Goal: Information Seeking & Learning: Learn about a topic

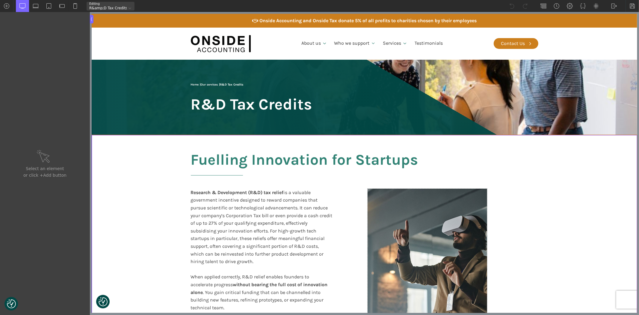
click at [151, 210] on section "Fuelling Innovation for Startups Research & Development (R&D) tax relief is a v…" at bounding box center [363, 234] width 545 height 199
type input "split-content-full-heading"
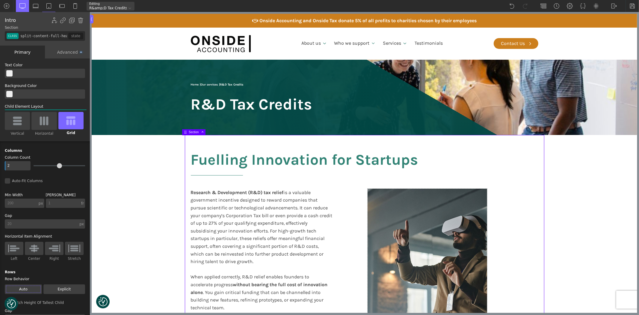
scroll to position [481, 0]
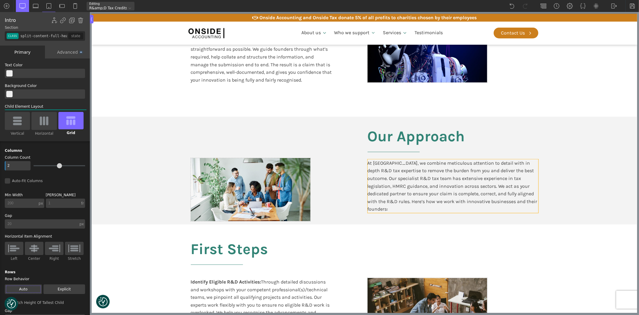
click at [492, 170] on div "At [GEOGRAPHIC_DATA], we combine meticulous attention to detail with in depth R…" at bounding box center [452, 186] width 171 height 54
type input "text_block-382-611"
type input "false"
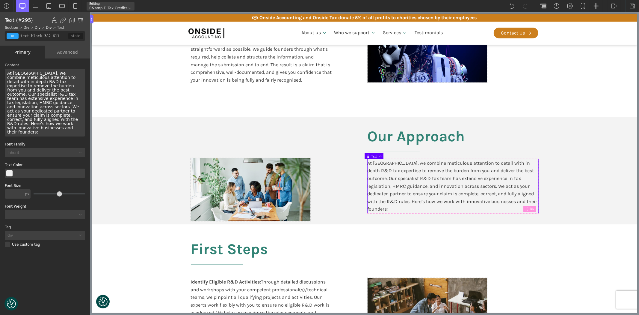
click at [53, 78] on div "At [GEOGRAPHIC_DATA], we combine meticulous attention to detail with in depth R…" at bounding box center [45, 103] width 80 height 68
click at [585, 137] on section "Our Approach At [GEOGRAPHIC_DATA], we combine meticulous attention to detail wi…" at bounding box center [363, 171] width 545 height 108
type input "split-content"
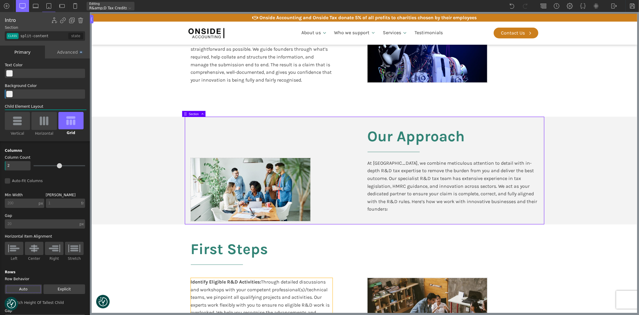
click at [267, 284] on div "Identify Eligible R&D Activities: Through detailed discussions and workshops wi…" at bounding box center [262, 308] width 142 height 61
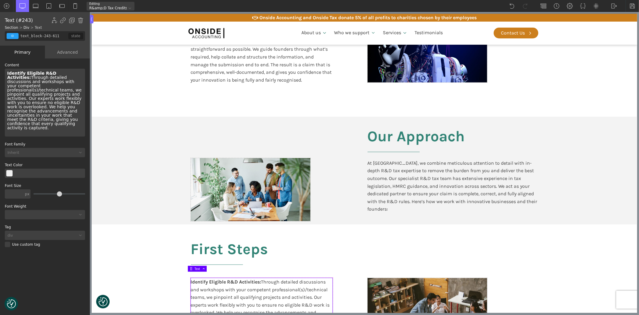
click at [289, 282] on div "Identify Eligible R&D Activities: Through detailed discussions and workshops wi…" at bounding box center [262, 308] width 142 height 61
click at [215, 282] on div "Identify Eligible R&D Activities: Through detailed discussions and workshops wi…" at bounding box center [262, 308] width 142 height 61
click at [34, 84] on div "Identify Eligible R&D Activities: Through detailed discussions and workshops wi…" at bounding box center [45, 103] width 80 height 68
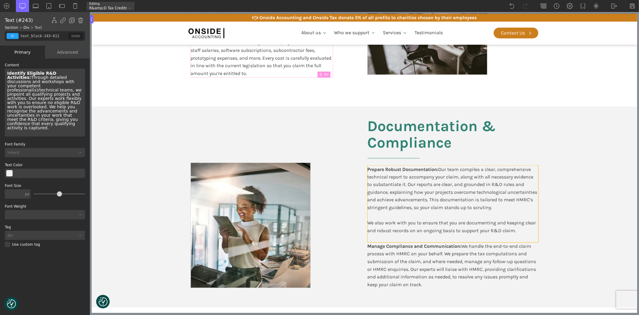
click at [446, 179] on div "Prepare Robust Documentation: Our team compiles a clear, comprehensive technica…" at bounding box center [452, 203] width 171 height 77
type input "text_block-344-611"
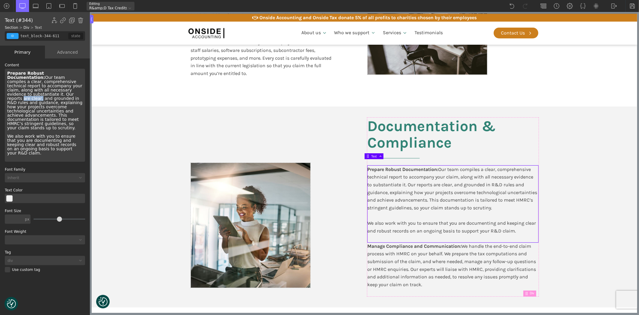
drag, startPoint x: 63, startPoint y: 89, endPoint x: 82, endPoint y: 89, distance: 19.2
click at [82, 89] on div "Prepare Robust Documentation: Our team compiles a clear, comprehensive technica…" at bounding box center [45, 115] width 80 height 93
drag, startPoint x: 632, startPoint y: 4, endPoint x: 639, endPoint y: 124, distance: 120.0
click at [632, 4] on img at bounding box center [632, 6] width 6 height 6
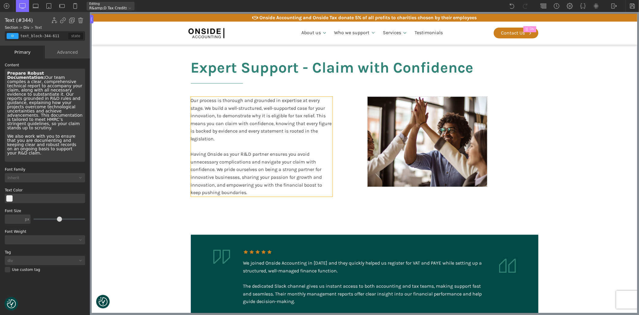
click at [250, 171] on div "Our process is thorough and grounded in expertise at every stage. We build a we…" at bounding box center [262, 146] width 142 height 100
type input "text_block-353-611"
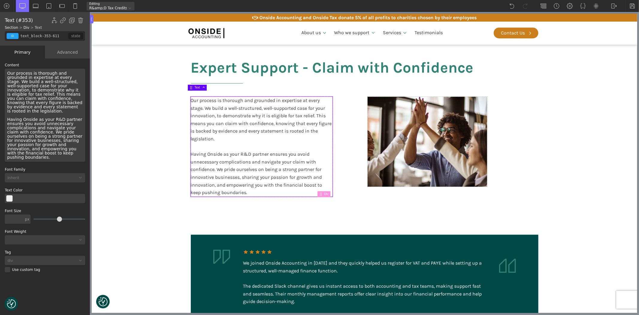
click at [267, 169] on div "Our process is thorough and grounded in expertise at every stage. We build a we…" at bounding box center [262, 146] width 142 height 100
click at [65, 132] on div "Our process is thorough and grounded in expertise at every stage. We build a we…" at bounding box center [45, 115] width 80 height 93
click at [65, 131] on div "Our process is thorough and grounded in expertise at every stage. We build a we…" at bounding box center [45, 115] width 80 height 93
click at [158, 173] on section "Expert Support - Claim with Confidence Our process is thorough and grounded in …" at bounding box center [363, 127] width 545 height 169
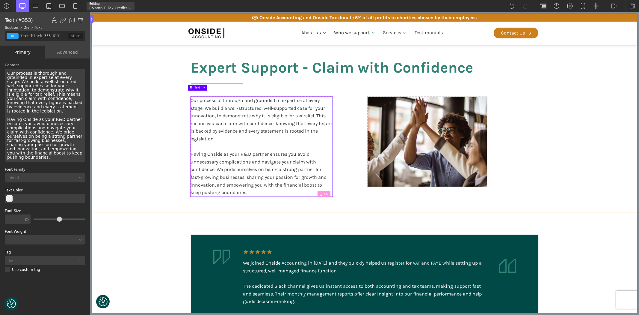
type input "split-content-full-heading"
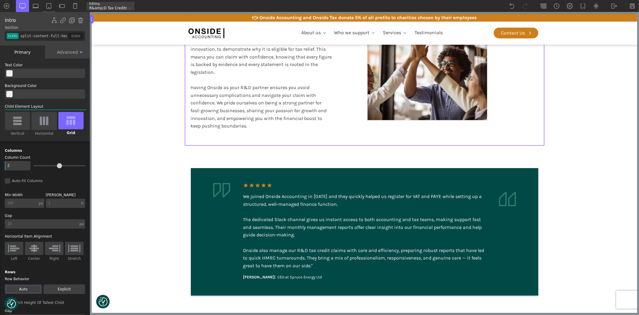
scroll to position [352, 0]
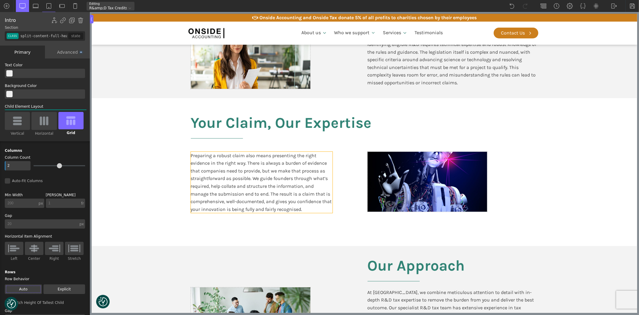
click at [244, 180] on div "Preparing a robust claim also means presenting the right evidence in the right …" at bounding box center [262, 182] width 142 height 61
type input "text_block-370-611"
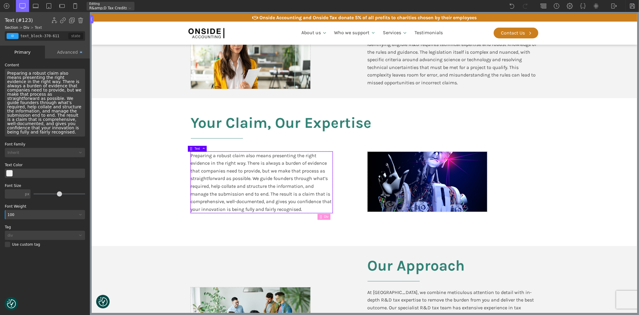
click at [63, 81] on div "Preparing a robust claim also means presenting the right evidence in the right …" at bounding box center [45, 103] width 80 height 68
paste div
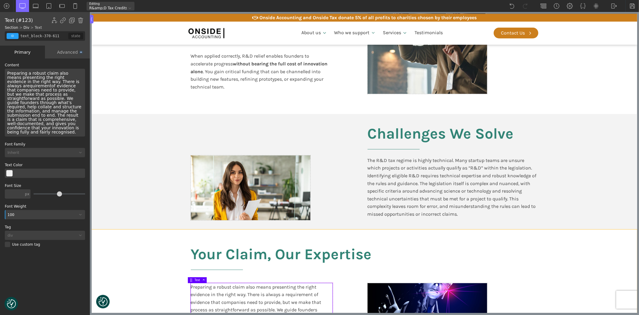
scroll to position [219, 0]
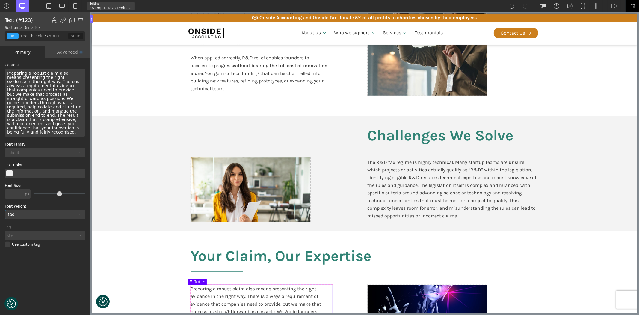
click at [631, 4] on img at bounding box center [632, 6] width 6 height 6
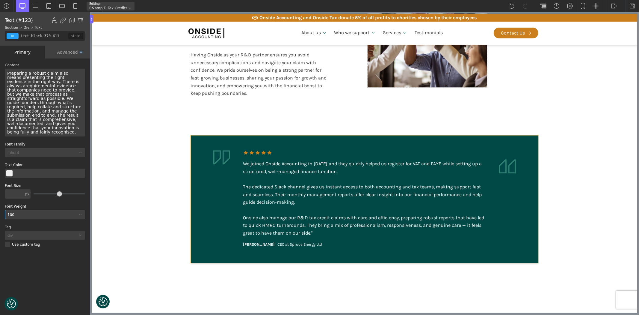
scroll to position [1217, 0]
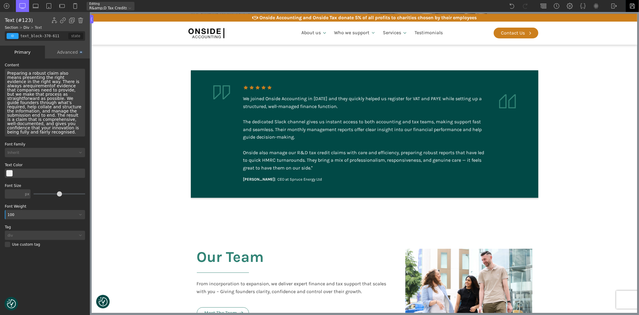
click at [631, 5] on img at bounding box center [632, 6] width 6 height 6
